Goal: Information Seeking & Learning: Learn about a topic

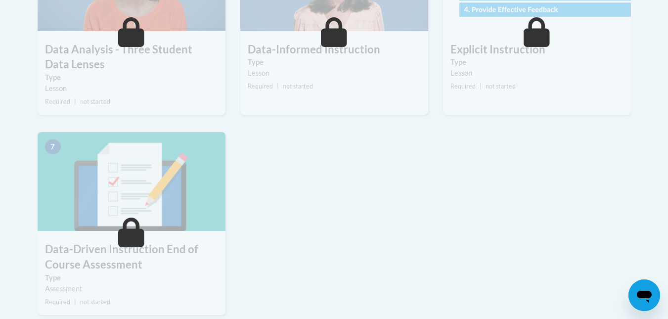
scroll to position [687, 0]
